Goal: Navigation & Orientation: Find specific page/section

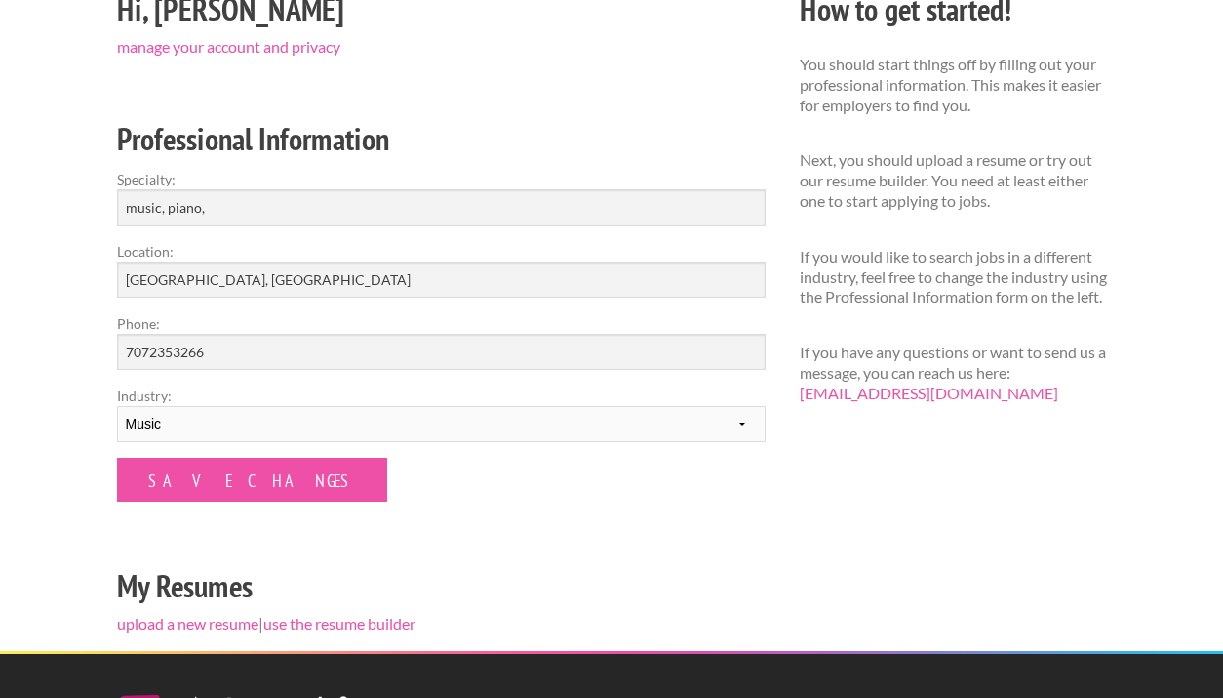
scroll to position [241, 0]
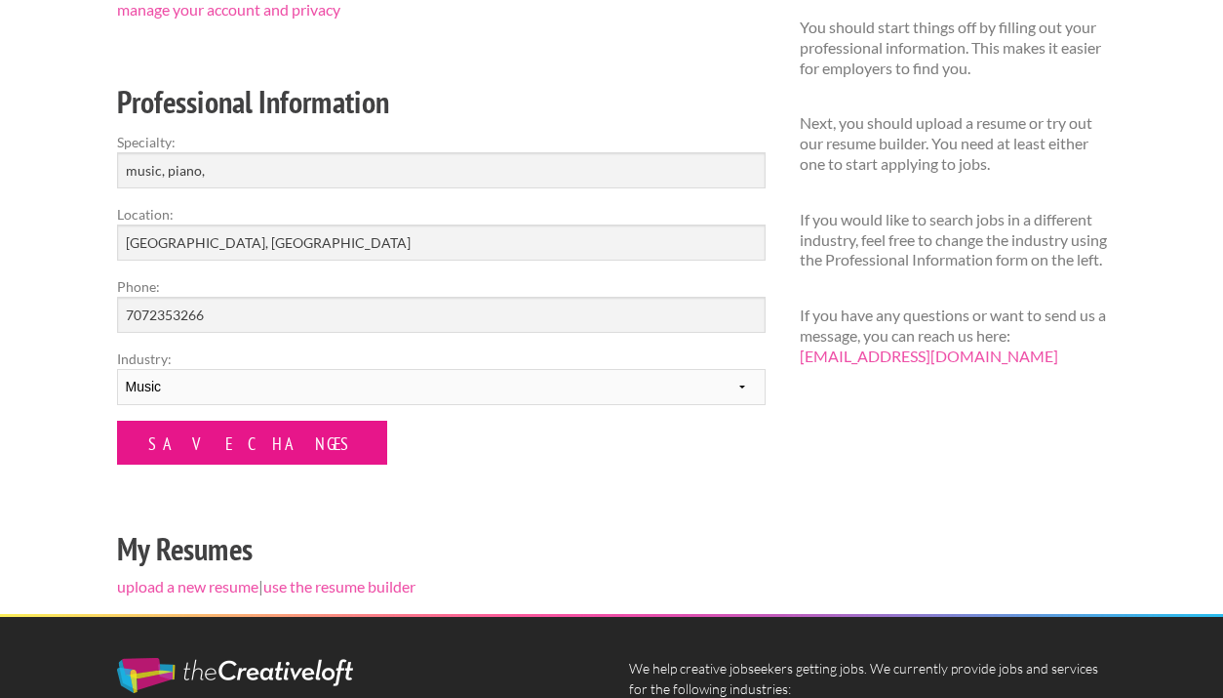
click at [211, 435] on input "Save Changes" at bounding box center [252, 442] width 270 height 44
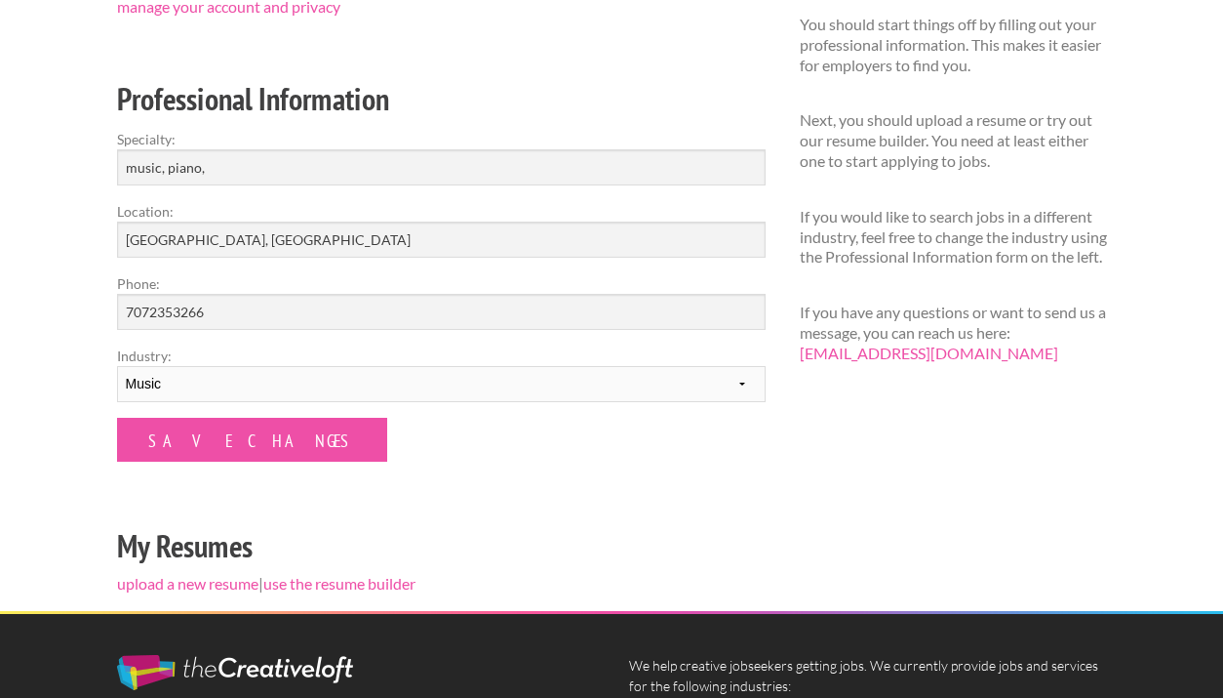
scroll to position [250, 0]
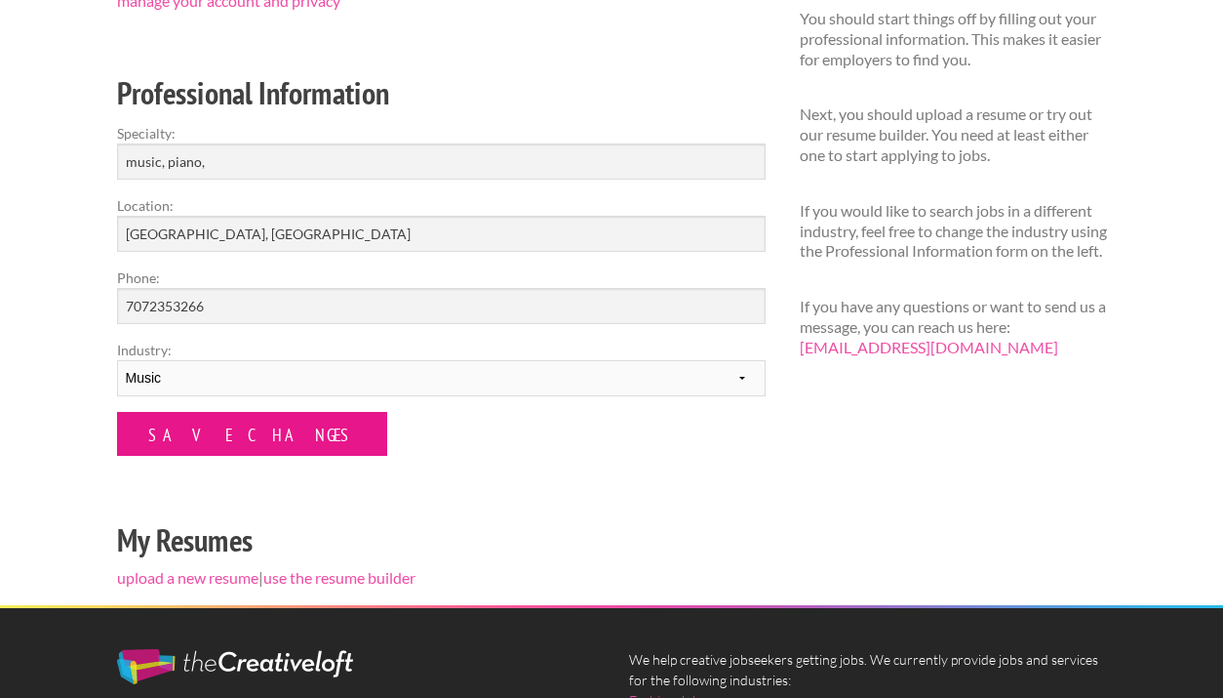
click at [211, 435] on input "Save Changes" at bounding box center [252, 434] width 270 height 44
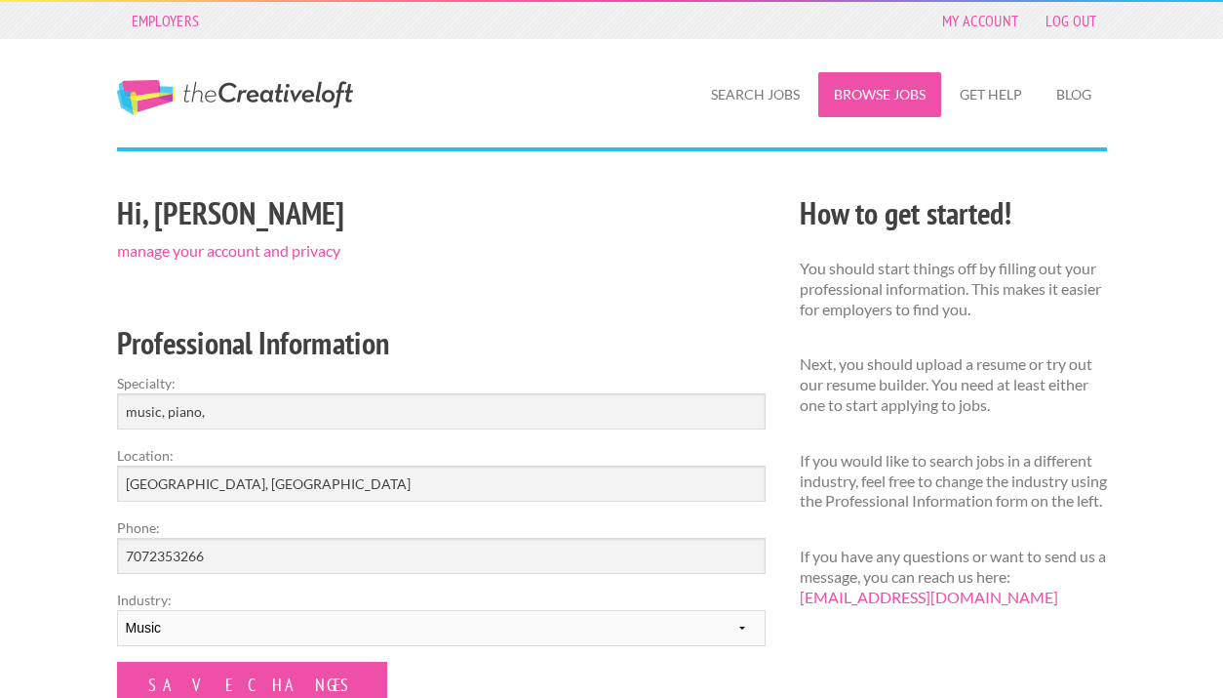
click at [861, 88] on link "Browse Jobs" at bounding box center [880, 94] width 123 height 45
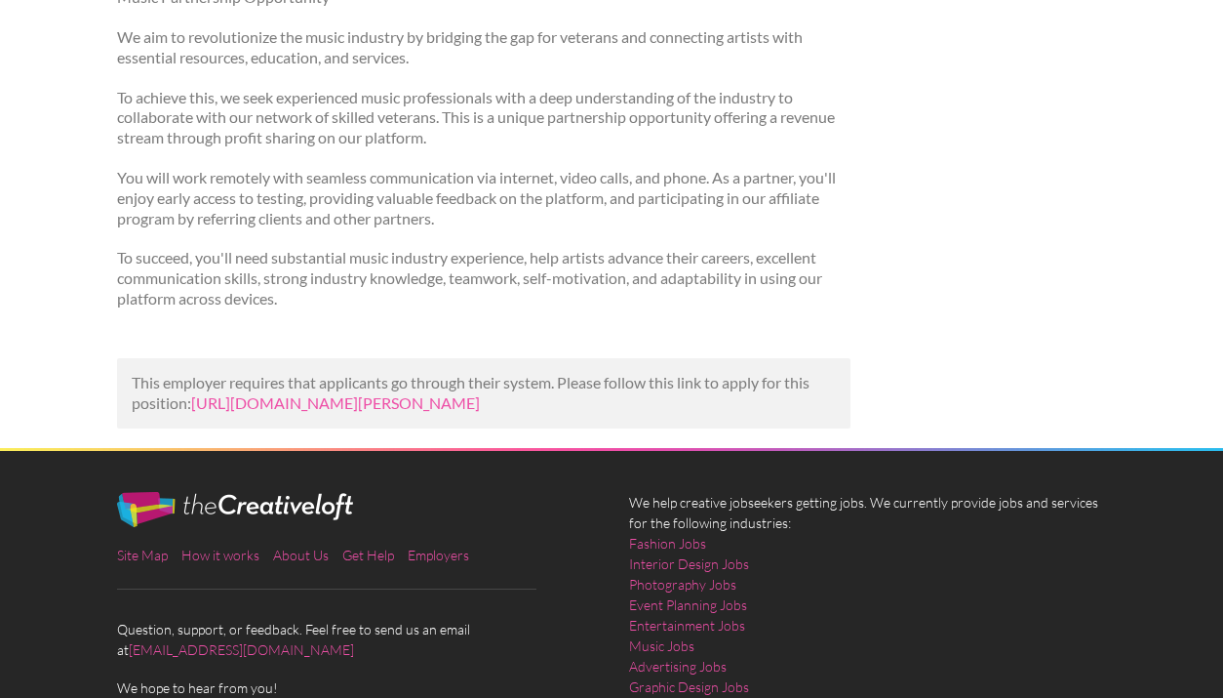
scroll to position [338, 0]
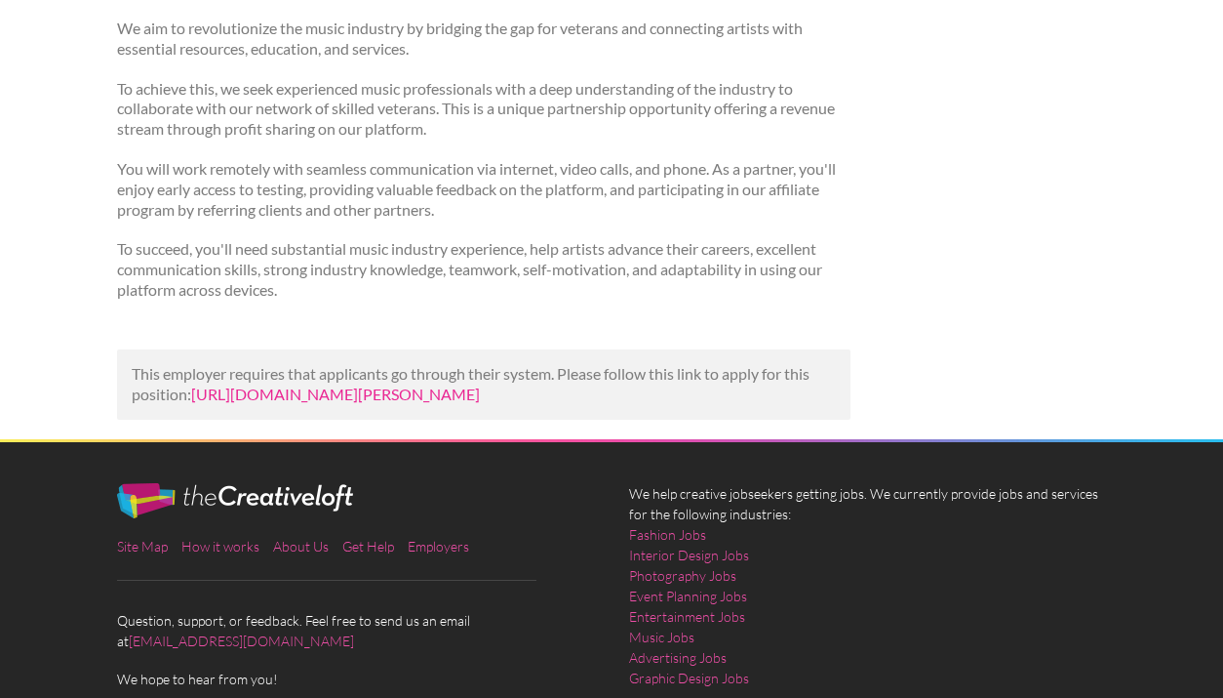
click at [480, 401] on link "https://us.bebee.com/job/bcd48b2587f0e80dc8c2c1da84f5b177?utm_campaign=google_j…" at bounding box center [335, 393] width 289 height 19
